Goal: Task Accomplishment & Management: Use online tool/utility

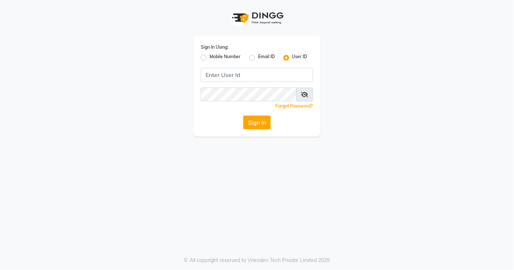
click at [210, 57] on label "Mobile Number" at bounding box center [225, 57] width 31 height 9
click at [210, 57] on input "Mobile Number" at bounding box center [212, 55] width 5 height 5
radio input "true"
radio input "false"
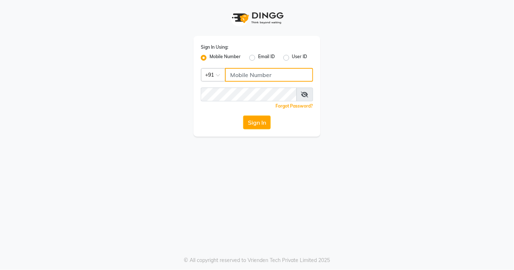
click at [239, 77] on input "Username" at bounding box center [269, 75] width 88 height 14
type input "8605146672"
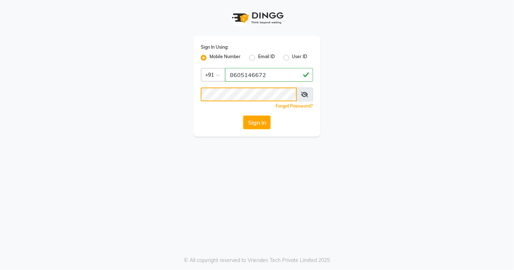
click at [243, 115] on button "Sign In" at bounding box center [257, 122] width 28 height 14
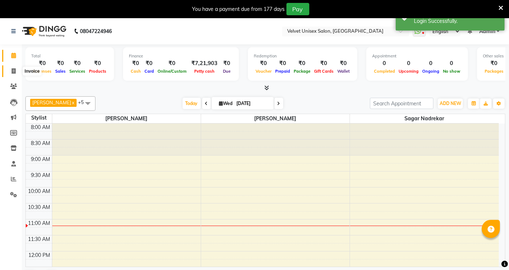
click at [9, 68] on span at bounding box center [13, 71] width 13 height 8
select select "5384"
select select "service"
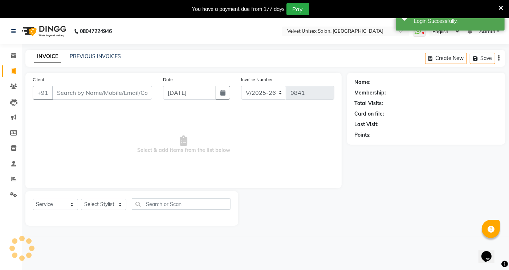
click at [35, 77] on label "Client" at bounding box center [39, 79] width 12 height 7
click at [52, 86] on input "Client" at bounding box center [102, 93] width 100 height 14
